Goal: Find specific page/section: Find specific page/section

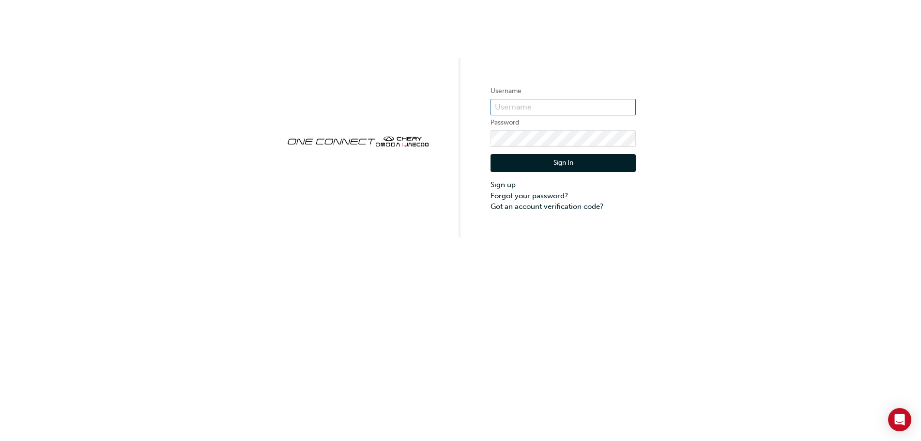
type input "CHAU0210"
click at [504, 193] on link "Forgot your password?" at bounding box center [562, 195] width 145 height 11
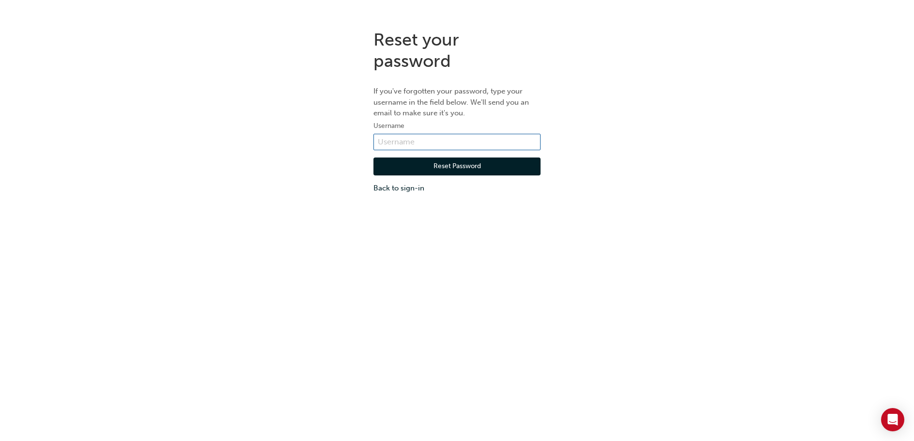
click at [494, 139] on input "text" at bounding box center [456, 142] width 167 height 16
type input "cjones@sinclairautomotive.com.au"
click at [455, 168] on button "Reset Password" at bounding box center [456, 166] width 167 height 18
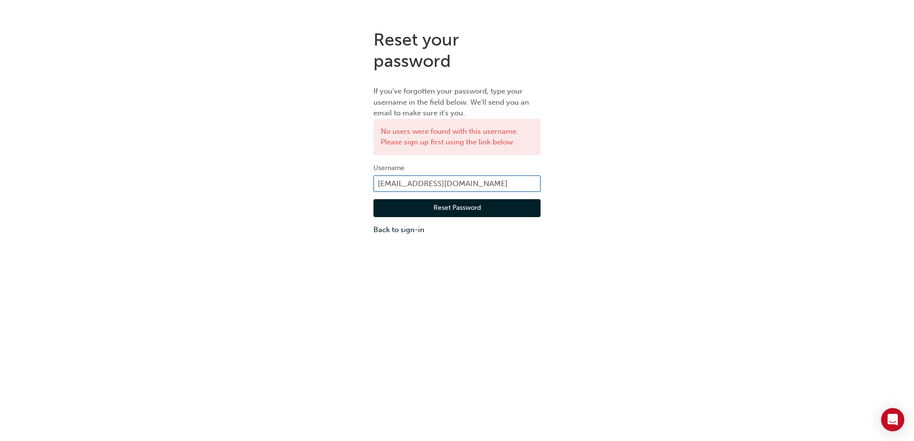
click at [381, 184] on input "cjones@sinclairautomotive.com.au" at bounding box center [456, 183] width 167 height 16
type input "crjones@sinclairautomotive.com.au"
click at [438, 209] on button "Reset Password" at bounding box center [456, 208] width 167 height 18
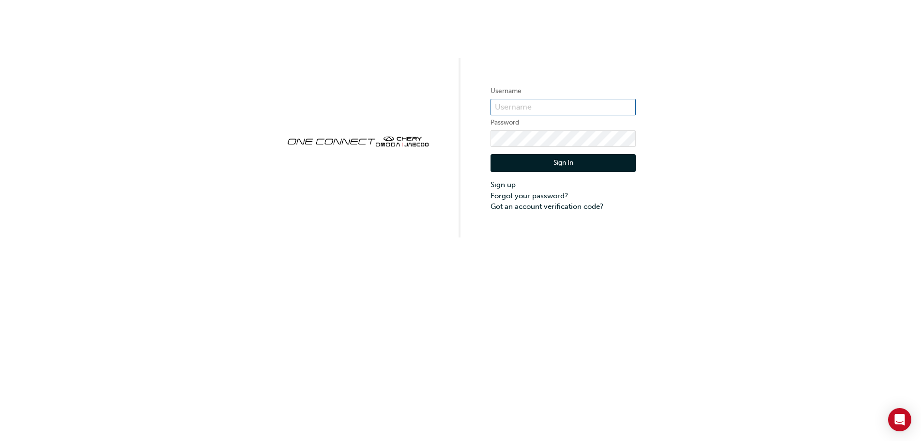
type input "CHAU0210"
click at [576, 165] on button "Sign In" at bounding box center [562, 163] width 145 height 18
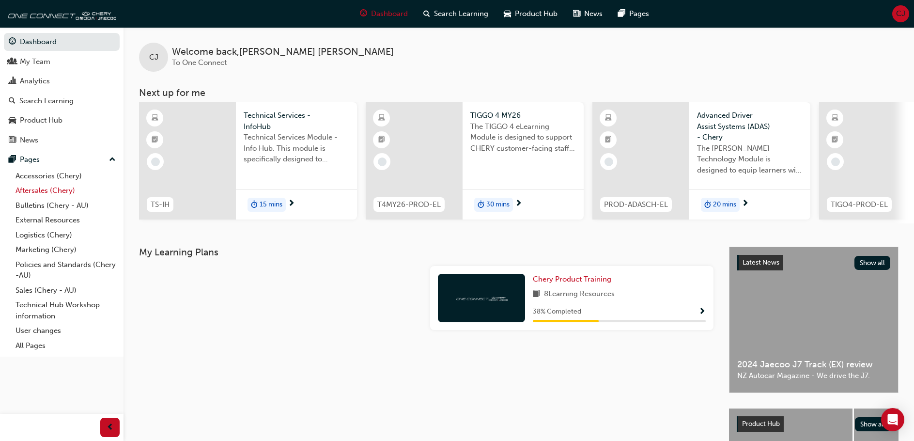
click at [51, 190] on link "Aftersales (Chery)" at bounding box center [66, 190] width 108 height 15
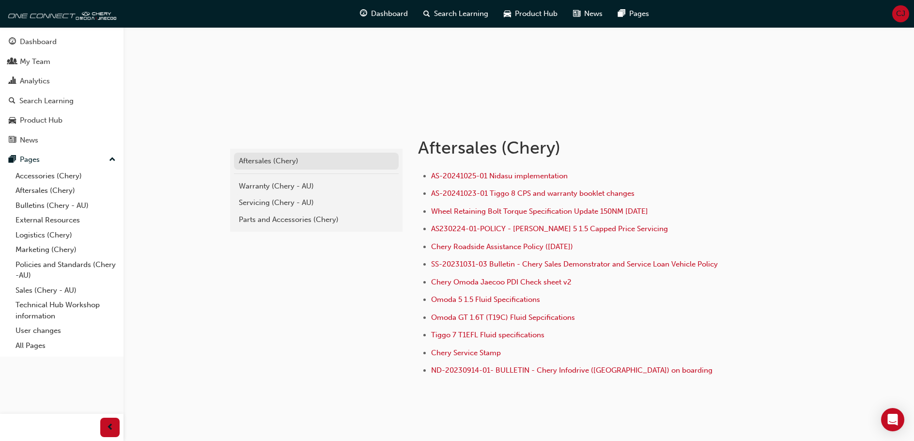
scroll to position [134, 0]
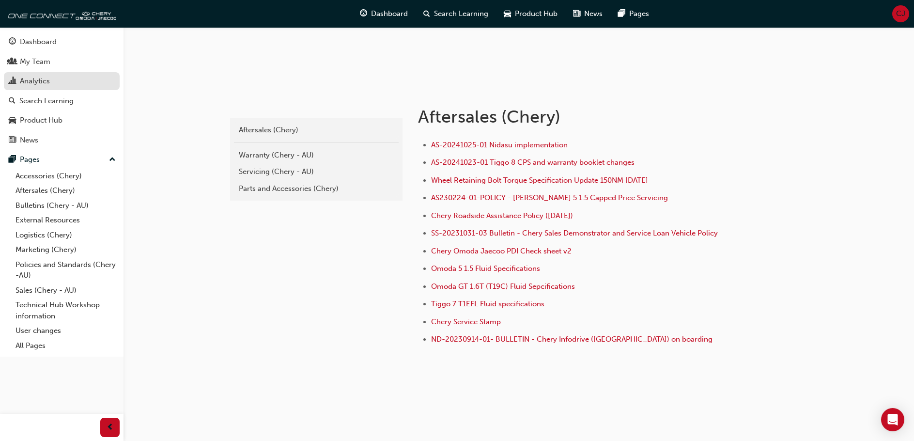
click at [47, 86] on div "Analytics" at bounding box center [35, 81] width 30 height 11
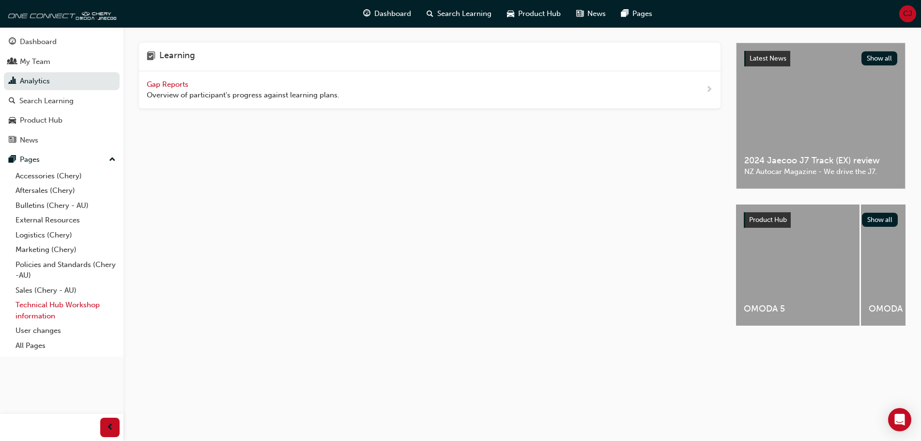
click at [51, 305] on link "Technical Hub Workshop information" at bounding box center [66, 310] width 108 height 26
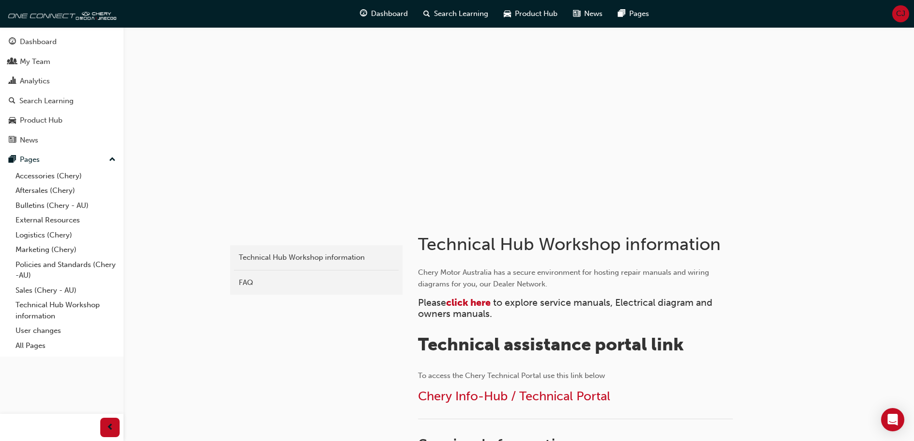
scroll to position [194, 0]
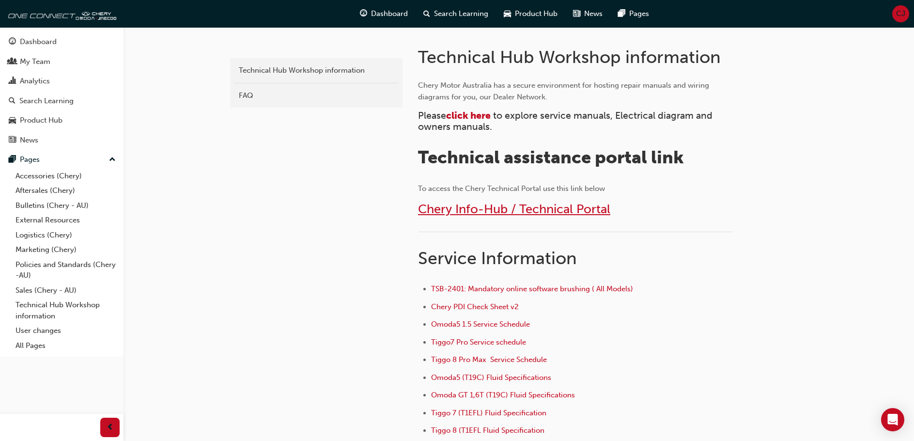
click at [503, 208] on span "Chery Info-Hub / Technical Portal" at bounding box center [514, 208] width 192 height 15
